Goal: Information Seeking & Learning: Learn about a topic

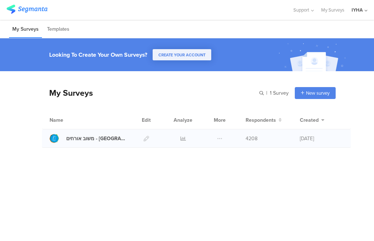
click at [178, 138] on div at bounding box center [183, 138] width 22 height 18
click at [181, 137] on icon at bounding box center [182, 138] width 5 height 5
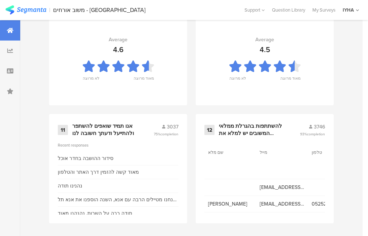
scroll to position [839, 0]
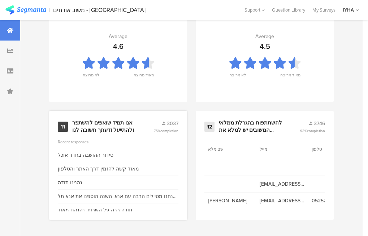
click at [104, 153] on div "סידור ההושבה בחדר אוכל" at bounding box center [86, 155] width 56 height 8
click at [120, 131] on div "אנו תמיד שואפים להשתפר ולהתייעל ודעתך חשובה לנו" at bounding box center [104, 126] width 64 height 14
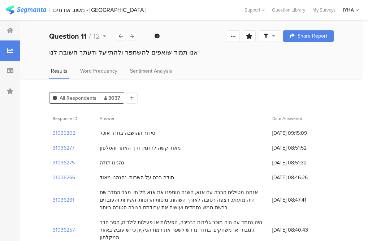
scroll to position [36, 0]
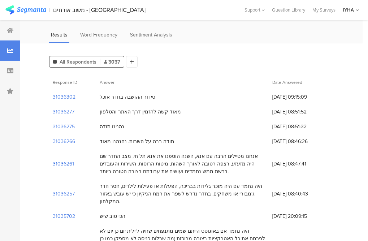
click at [68, 165] on section "31036261" at bounding box center [63, 164] width 21 height 8
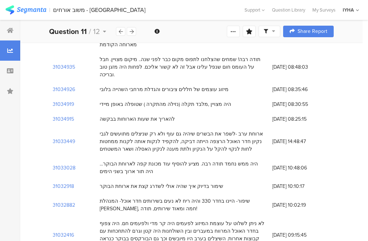
scroll to position [289, 0]
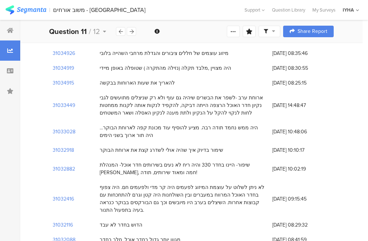
click at [260, 184] on div "לא ניתן לשלוט על עוצמת המיזוג לפעמים היה קר מדי ולפעמים חם. היה צפוף בחדר האוכל…" at bounding box center [182, 199] width 165 height 30
drag, startPoint x: 255, startPoint y: 163, endPoint x: 101, endPoint y: 187, distance: 156.0
click at [101, 187] on div "לא ניתן לשלוט על עוצמת המיזוג לפעמים היה קר מדי ולפעמים חם. היה צפוף בחדר האוכל…" at bounding box center [182, 199] width 173 height 38
click at [204, 184] on div "לא ניתן לשלוט על עוצמת המיזוג לפעמים היה קר מדי ולפעמים חם. היה צפוף בחדר האוכל…" at bounding box center [182, 199] width 165 height 30
drag, startPoint x: 264, startPoint y: 163, endPoint x: 256, endPoint y: 167, distance: 8.9
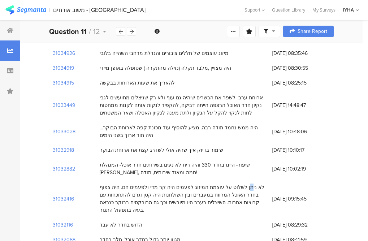
click at [256, 184] on div "לא ניתן לשלוט על עוצמת המיזוג לפעמים היה קר מדי ולפעמים חם. היה צפוף בחדר האוכל…" at bounding box center [182, 199] width 165 height 30
click at [260, 180] on div "לא ניתן לשלוט על עוצמת המיזוג לפעמים היה קר מדי ולפעמים חם. היה צפוף בחדר האוכל…" at bounding box center [182, 199] width 173 height 38
click at [259, 158] on div "שיפור- היינו בחדר 330 והיה ריח לא נעים בשירותים חדר אוכל- המנהלת [PERSON_NAME],…" at bounding box center [182, 169] width 173 height 22
drag, startPoint x: 258, startPoint y: 161, endPoint x: 109, endPoint y: 202, distance: 154.9
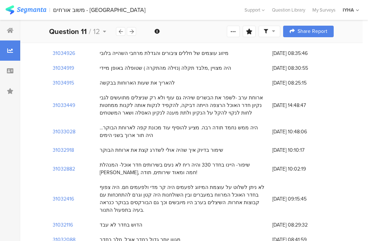
click at [154, 184] on div "לא ניתן לשלוט על עוצמת המיזוג לפעמים היה קר מדי ולפעמים חם. היה צפוף בחדר האוכל…" at bounding box center [182, 199] width 165 height 30
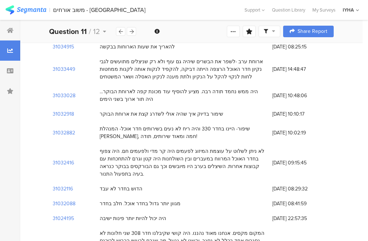
scroll to position [361, 0]
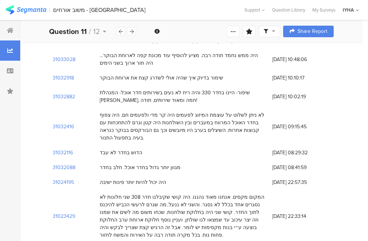
click at [176, 193] on div "המקום מקסים. אנחנו מאוד נהננו. היה קושי שקיבלנו חדר 308 שני חלונות לא נסגרים אח…" at bounding box center [182, 216] width 165 height 46
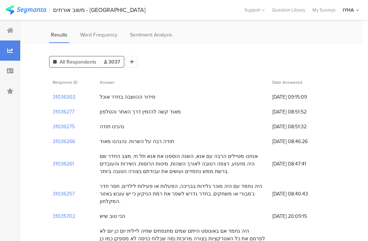
scroll to position [0, 0]
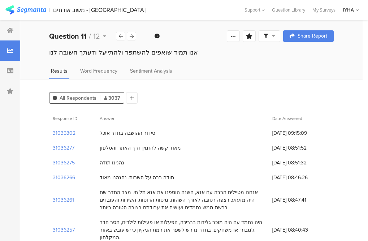
click at [144, 149] on div "מאוד קשה להזמין דרך האתר והטלפון" at bounding box center [140, 148] width 81 height 8
